Goal: Information Seeking & Learning: Learn about a topic

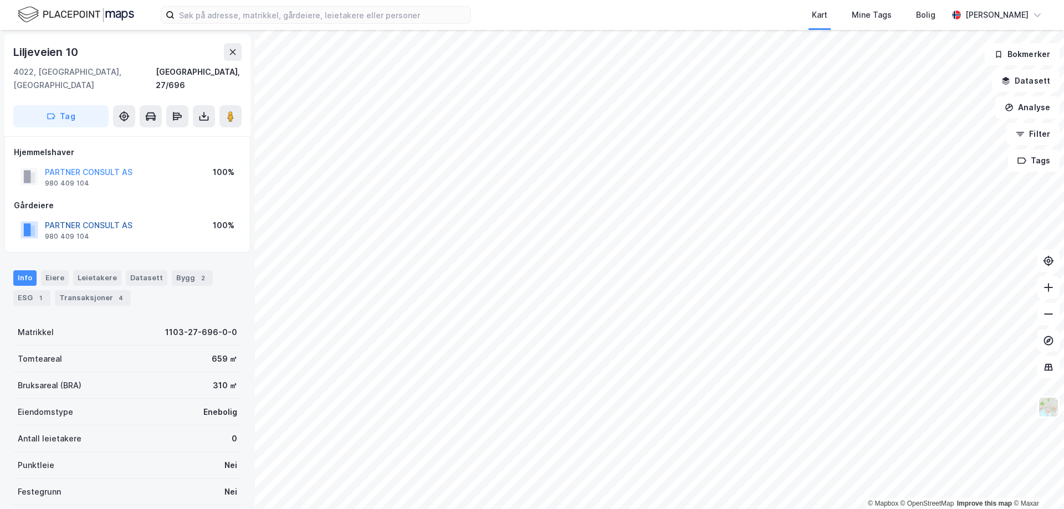
click at [0, 0] on button "PARTNER CONSULT AS" at bounding box center [0, 0] width 0 height 0
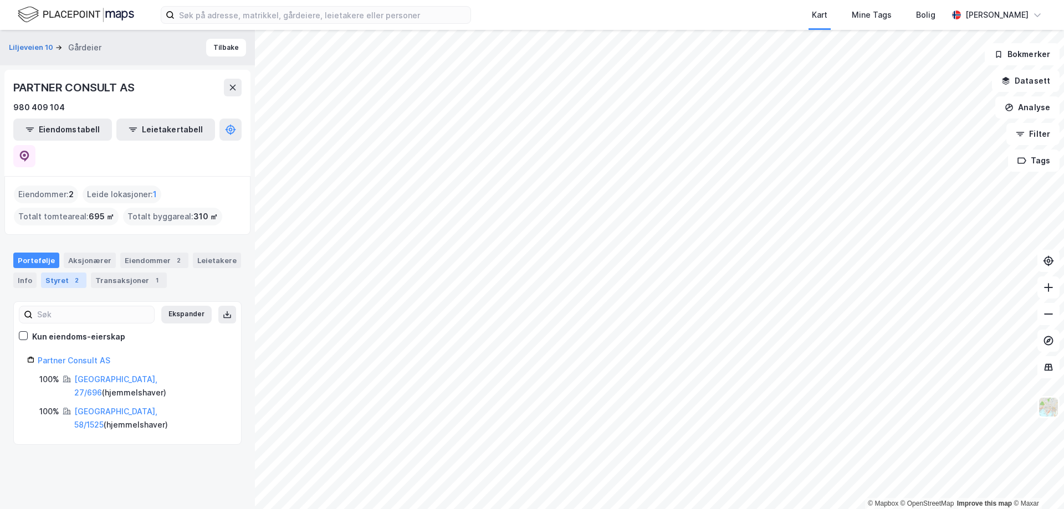
click at [65, 273] on div "Styret 2" at bounding box center [63, 281] width 45 height 16
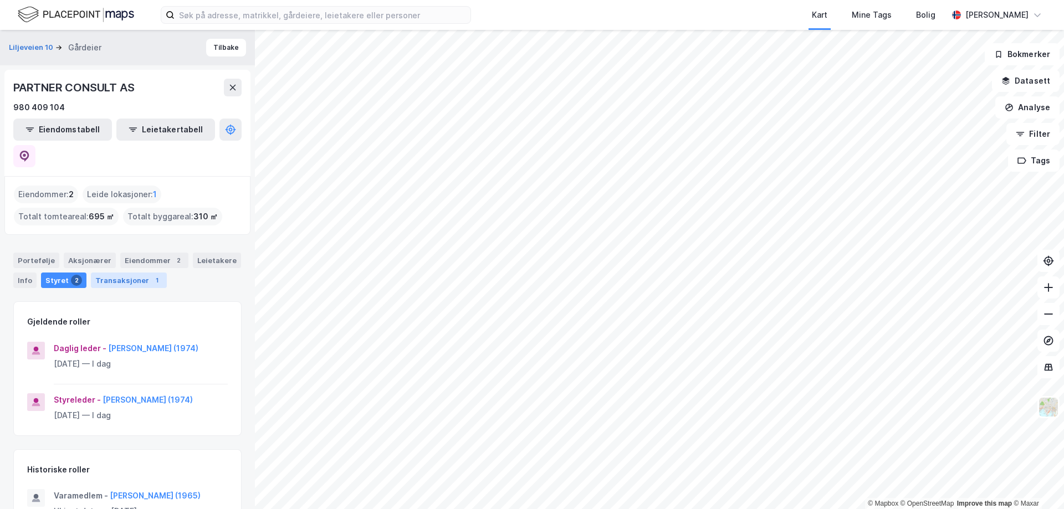
click at [120, 273] on div "Transaksjoner 1" at bounding box center [129, 281] width 76 height 16
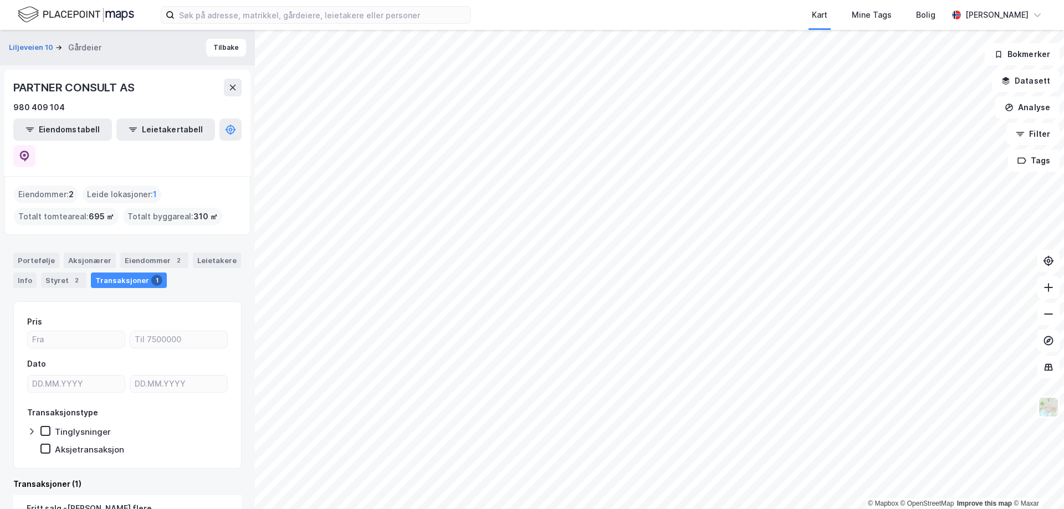
scroll to position [95, 0]
